Goal: Task Accomplishment & Management: Use online tool/utility

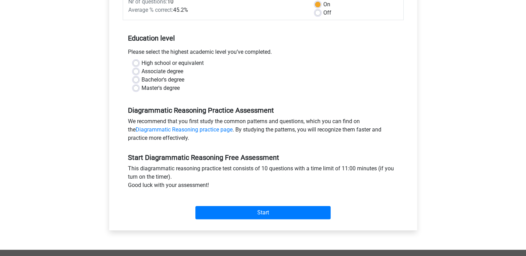
scroll to position [113, 0]
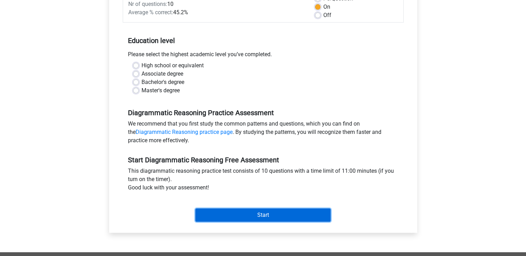
click at [277, 215] on input "Start" at bounding box center [262, 215] width 135 height 13
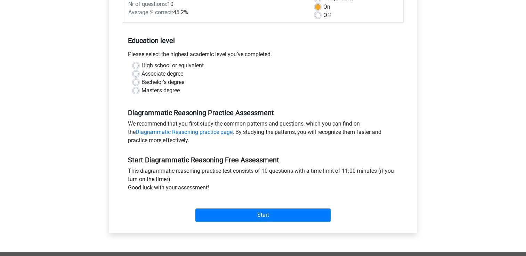
click at [250, 93] on div "Master's degree" at bounding box center [263, 91] width 260 height 8
click at [141, 82] on label "Bachelor's degree" at bounding box center [162, 82] width 43 height 8
click at [138, 82] on input "Bachelor's degree" at bounding box center [136, 81] width 6 height 7
radio input "true"
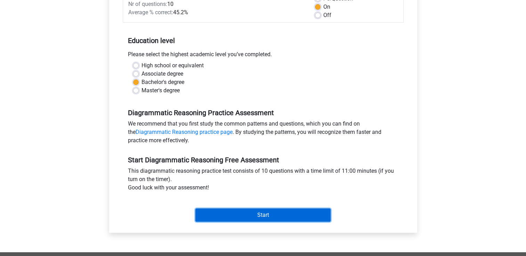
click at [240, 213] on input "Start" at bounding box center [262, 215] width 135 height 13
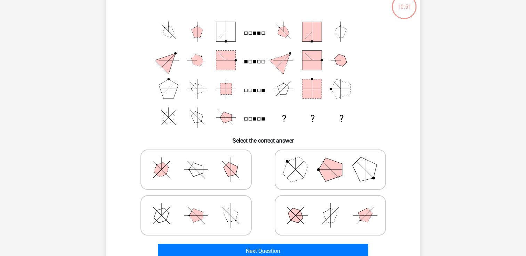
scroll to position [49, 0]
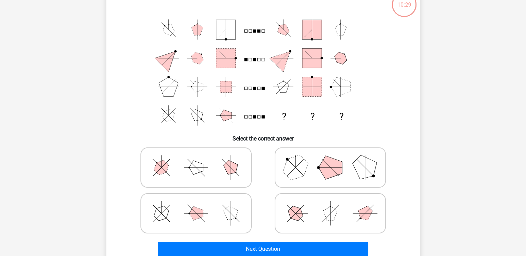
click at [318, 168] on circle at bounding box center [318, 167] width 3 height 3
click at [330, 159] on input "radio" at bounding box center [332, 157] width 5 height 5
radio input "true"
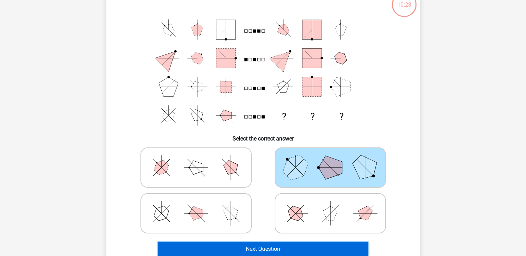
click at [276, 249] on button "Next Question" at bounding box center [263, 249] width 210 height 15
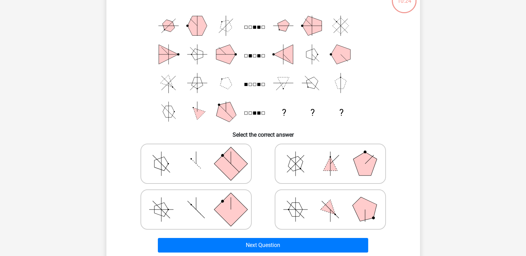
scroll to position [55, 0]
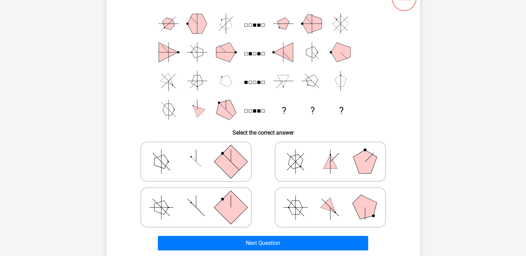
click at [168, 213] on icon at bounding box center [196, 207] width 104 height 35
click at [196, 199] on input "radio" at bounding box center [198, 197] width 5 height 5
radio input "true"
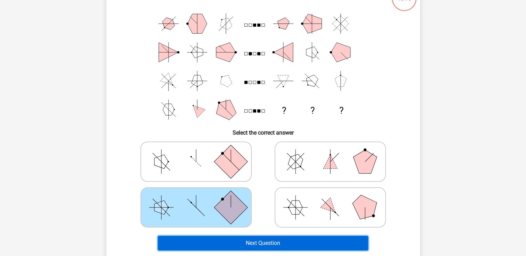
click at [254, 246] on button "Next Question" at bounding box center [263, 243] width 210 height 15
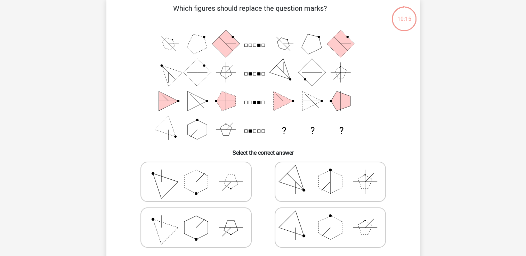
scroll to position [32, 0]
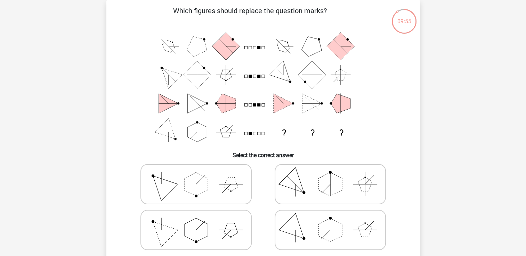
click at [317, 193] on icon at bounding box center [330, 184] width 104 height 35
click at [330, 176] on input "radio" at bounding box center [332, 173] width 5 height 5
radio input "true"
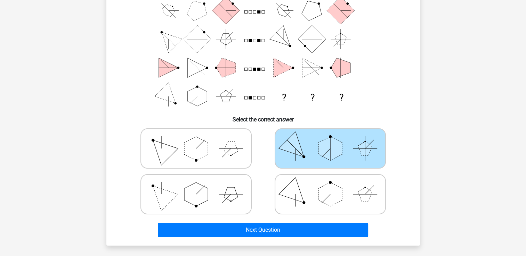
scroll to position [67, 0]
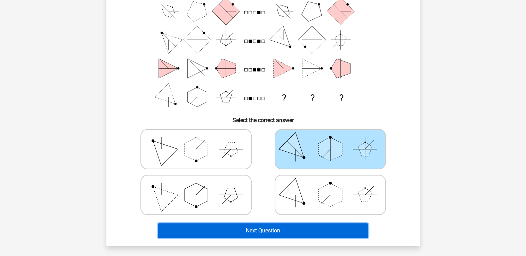
click at [290, 234] on button "Next Question" at bounding box center [263, 231] width 210 height 15
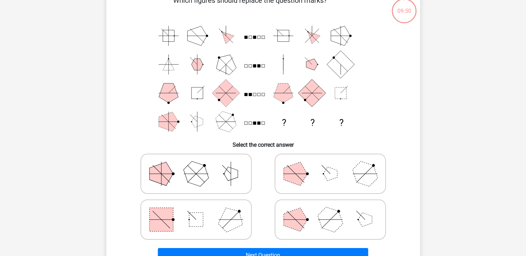
scroll to position [32, 0]
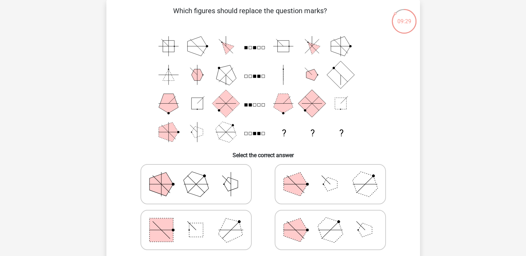
click at [168, 188] on polygon at bounding box center [161, 185] width 24 height 24
click at [196, 176] on input "radio" at bounding box center [198, 173] width 5 height 5
radio input "true"
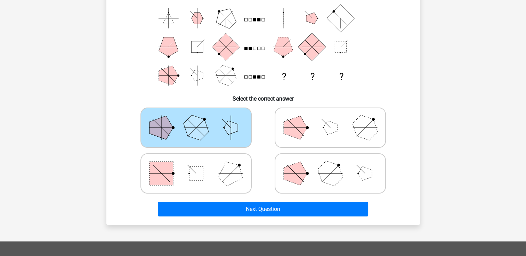
scroll to position [93, 0]
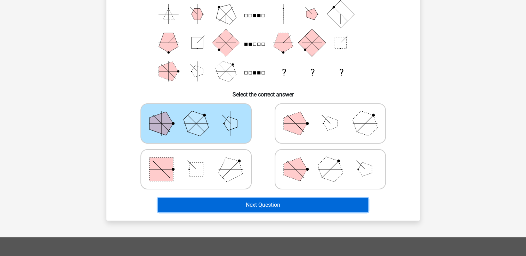
click at [311, 207] on button "Next Question" at bounding box center [263, 205] width 210 height 15
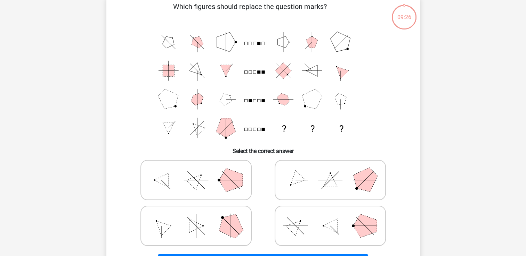
scroll to position [32, 0]
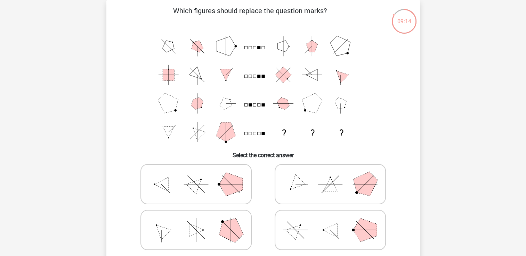
click at [325, 223] on icon at bounding box center [330, 230] width 104 height 35
click at [330, 222] on input "radio" at bounding box center [332, 219] width 5 height 5
radio input "true"
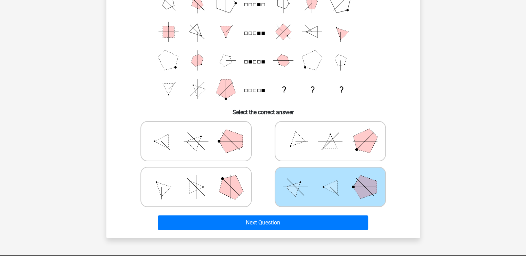
scroll to position [81, 0]
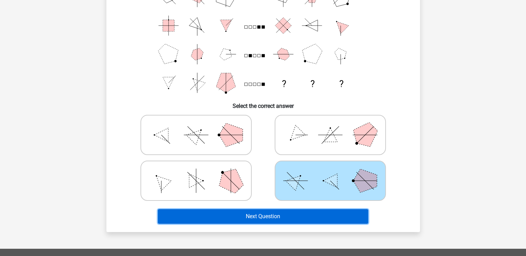
click at [334, 215] on button "Next Question" at bounding box center [263, 217] width 210 height 15
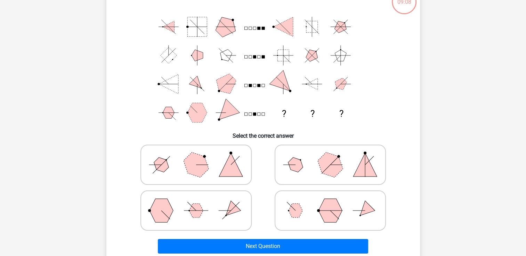
scroll to position [54, 0]
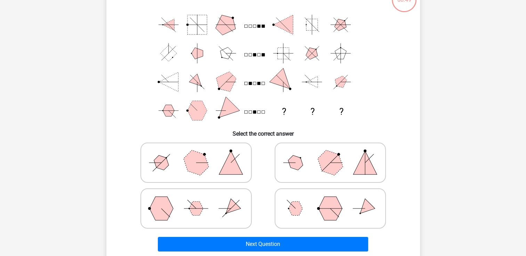
click at [222, 206] on icon at bounding box center [196, 208] width 104 height 35
click at [200, 200] on input "radio" at bounding box center [198, 198] width 5 height 5
radio input "true"
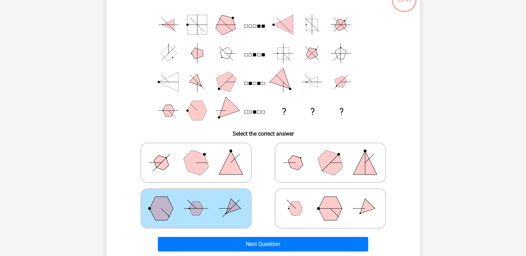
click at [222, 206] on icon at bounding box center [196, 208] width 104 height 35
click at [200, 200] on input "radio" at bounding box center [198, 198] width 5 height 5
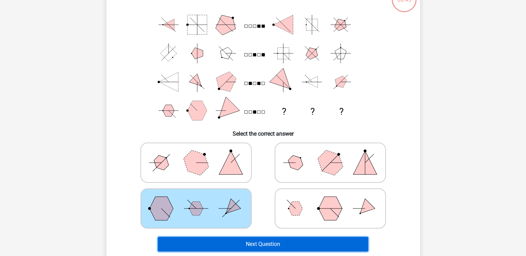
click at [230, 245] on button "Next Question" at bounding box center [263, 244] width 210 height 15
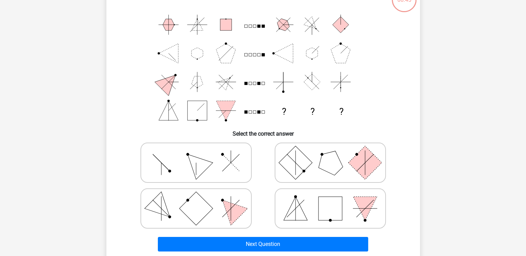
scroll to position [32, 0]
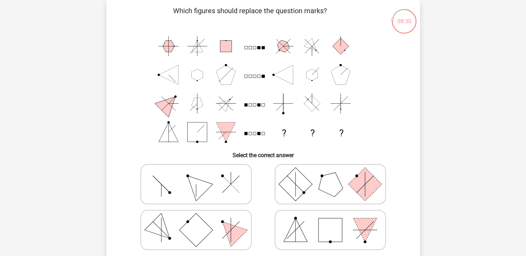
click at [306, 191] on icon at bounding box center [330, 184] width 104 height 35
click at [330, 176] on input "radio" at bounding box center [332, 173] width 5 height 5
radio input "true"
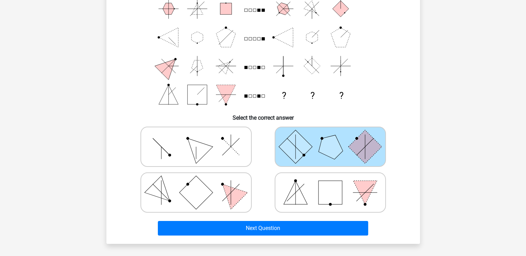
scroll to position [71, 0]
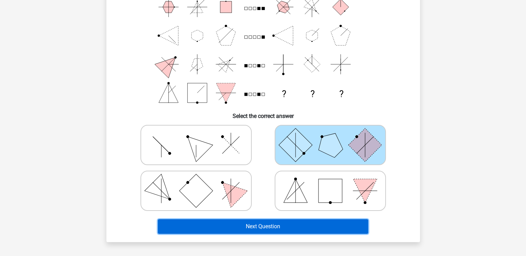
click at [307, 228] on button "Next Question" at bounding box center [263, 227] width 210 height 15
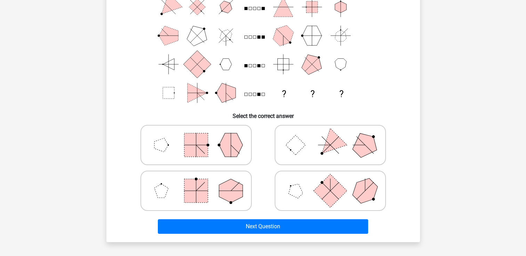
scroll to position [32, 0]
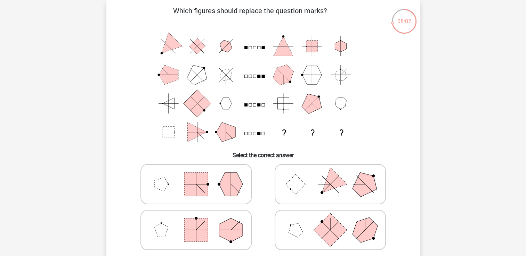
click at [302, 176] on icon at bounding box center [330, 184] width 104 height 35
click at [330, 176] on input "radio" at bounding box center [332, 173] width 5 height 5
radio input "true"
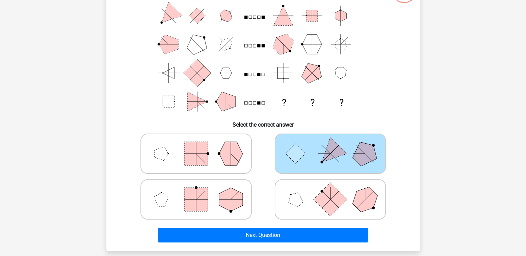
scroll to position [64, 0]
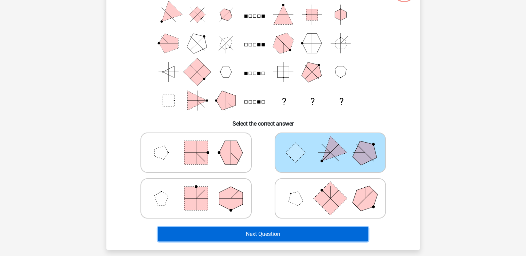
click at [318, 234] on button "Next Question" at bounding box center [263, 234] width 210 height 15
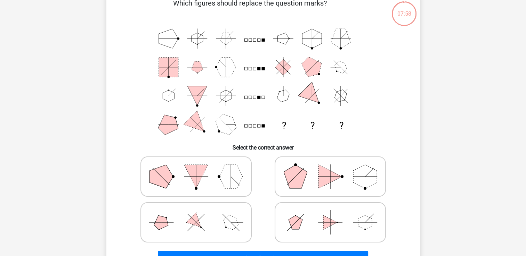
scroll to position [32, 0]
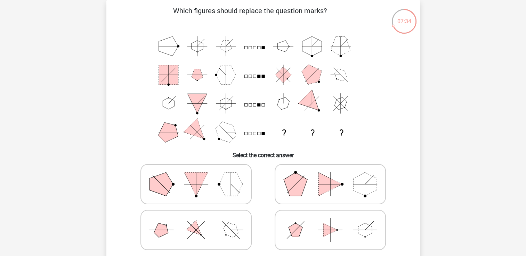
click at [181, 236] on icon at bounding box center [196, 230] width 104 height 35
click at [196, 222] on input "radio" at bounding box center [198, 219] width 5 height 5
radio input "true"
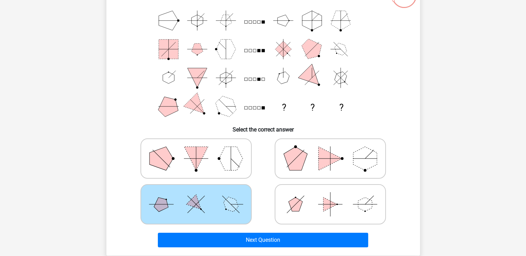
scroll to position [69, 0]
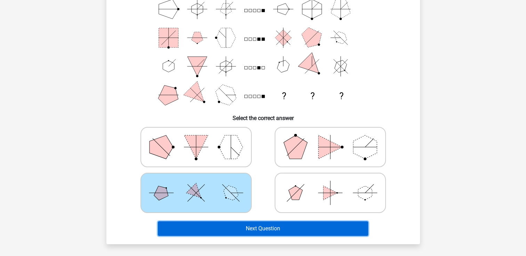
click at [317, 230] on button "Next Question" at bounding box center [263, 229] width 210 height 15
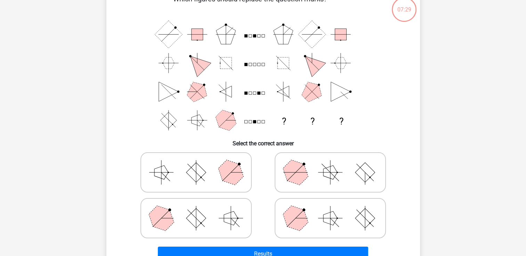
scroll to position [32, 0]
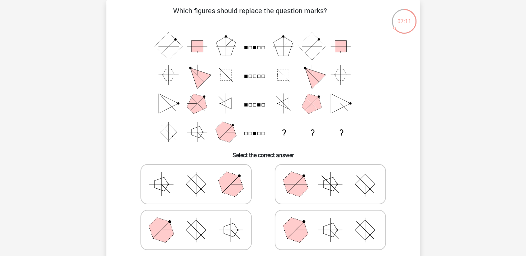
click at [219, 196] on icon at bounding box center [196, 184] width 104 height 35
click at [200, 176] on input "radio" at bounding box center [198, 173] width 5 height 5
radio input "true"
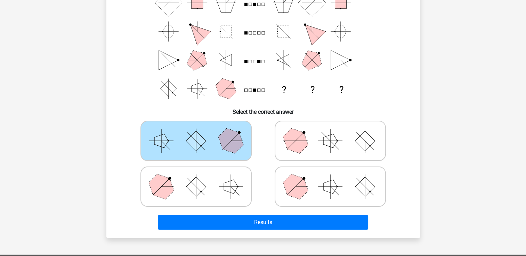
scroll to position [80, 0]
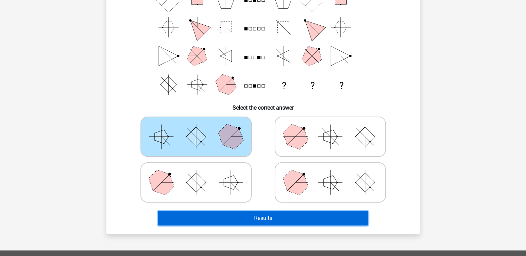
click at [292, 224] on button "Results" at bounding box center [263, 218] width 210 height 15
